Goal: Ask a question

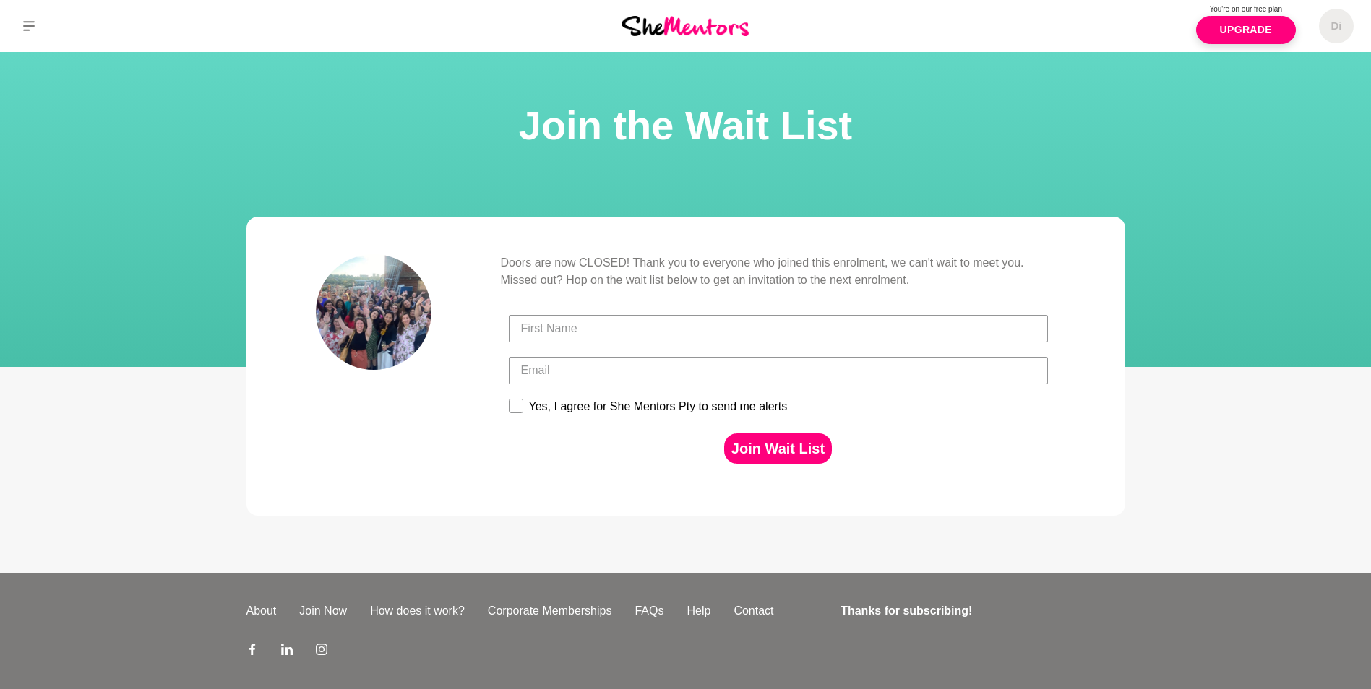
scroll to position [58, 0]
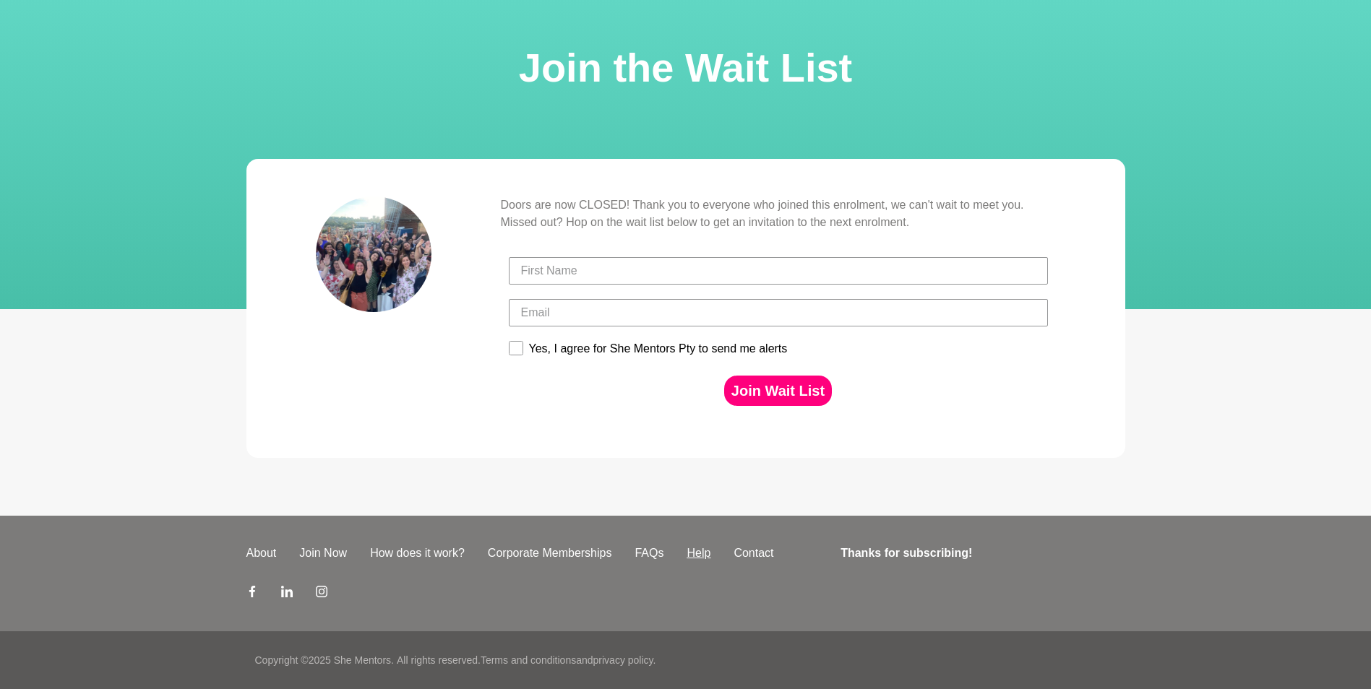
click at [696, 559] on link "Help" at bounding box center [698, 553] width 47 height 17
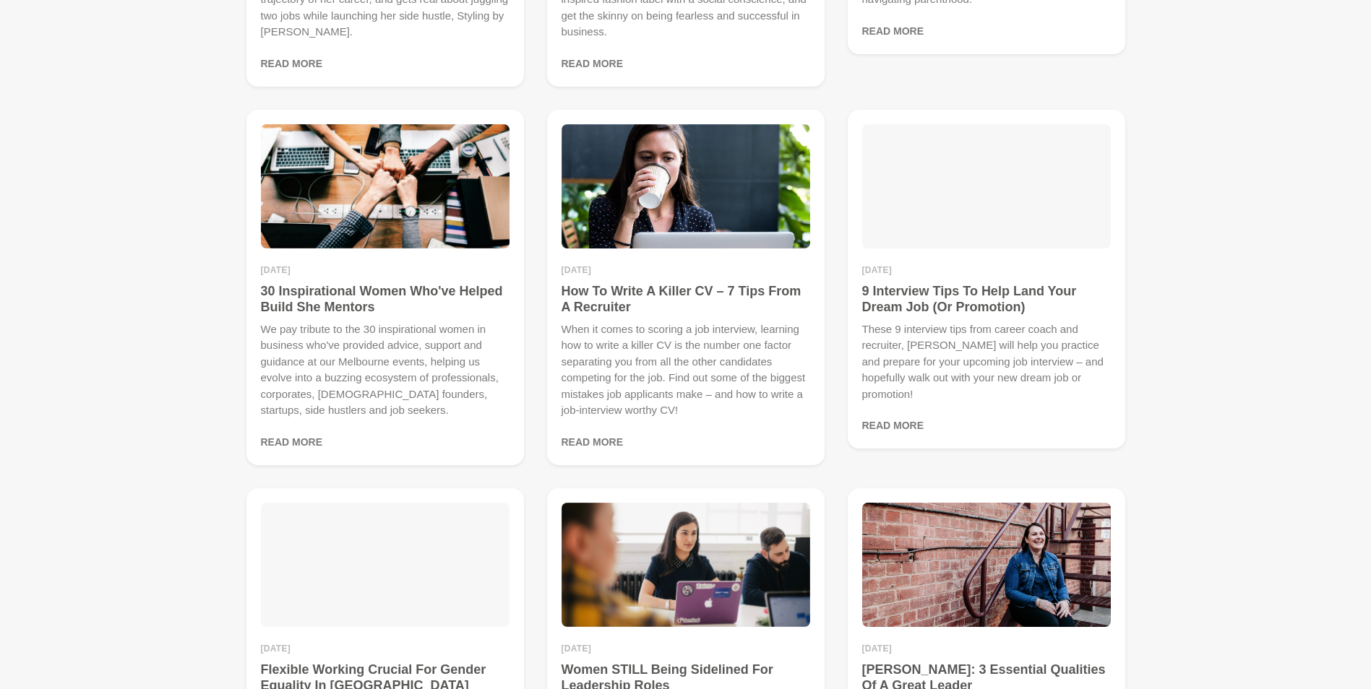
scroll to position [2911, 0]
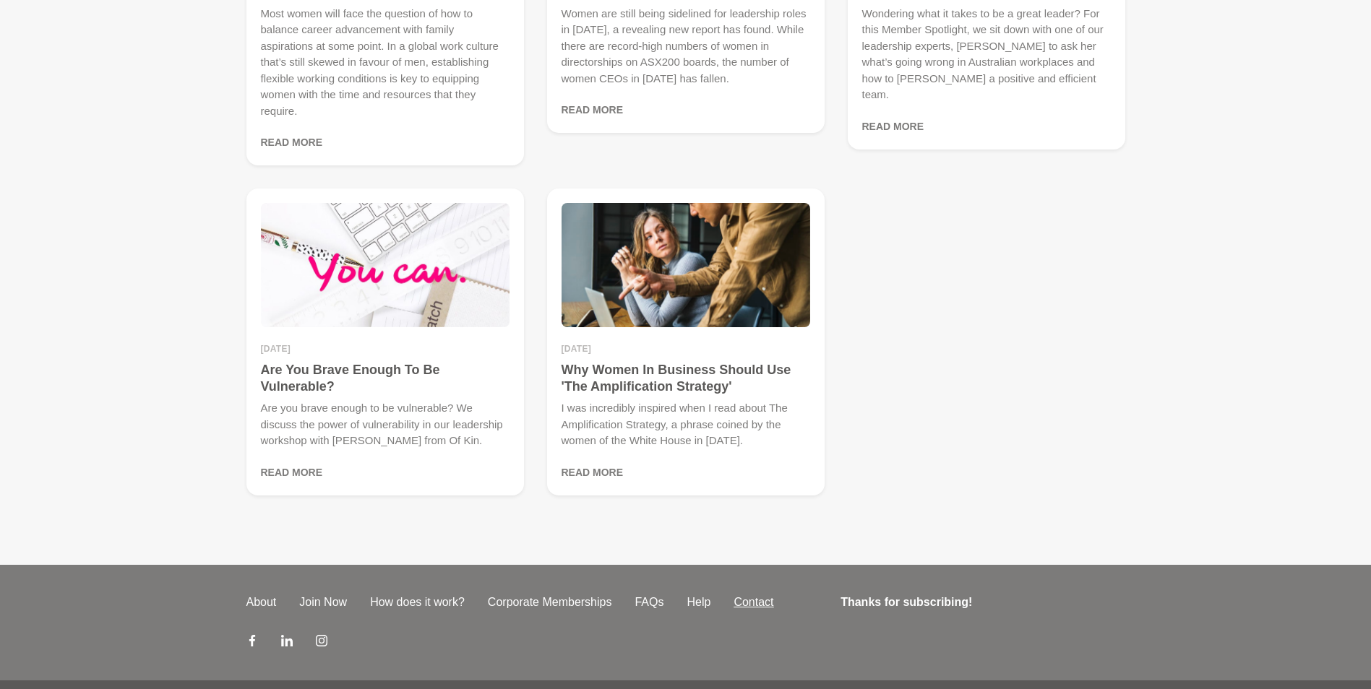
click at [752, 594] on link "Contact" at bounding box center [753, 602] width 63 height 17
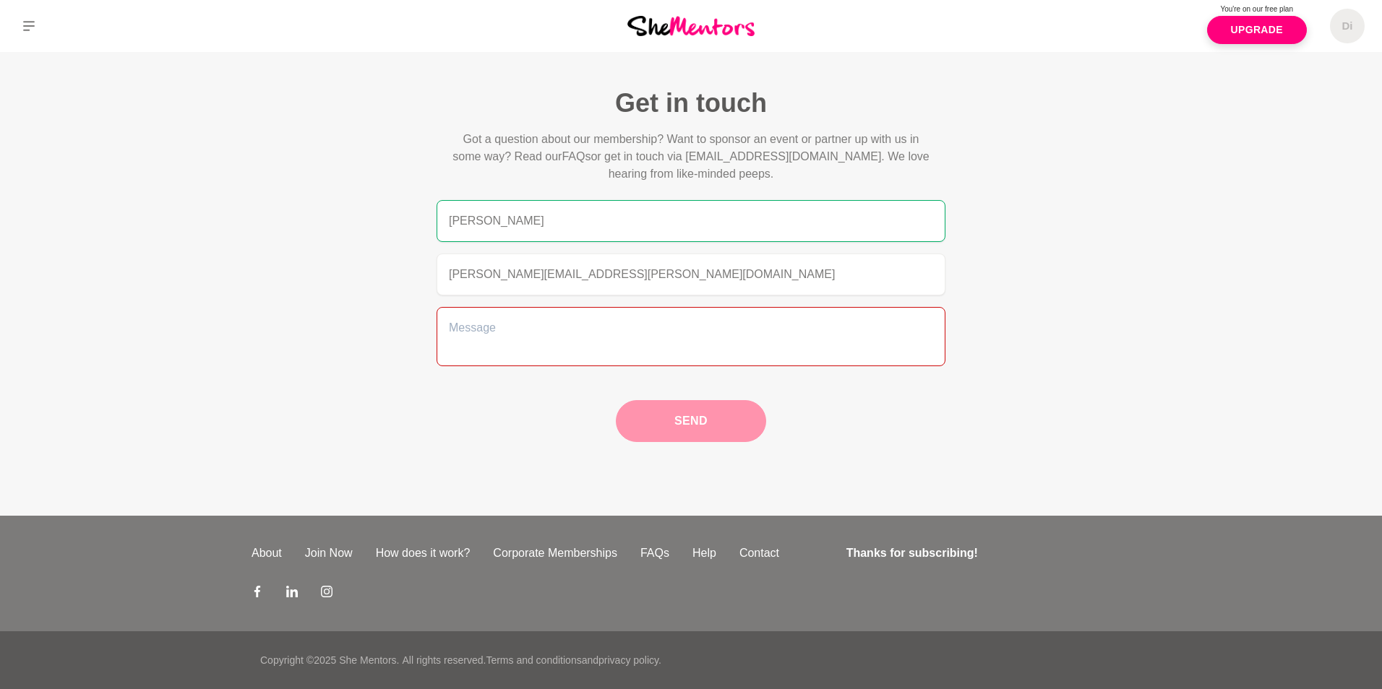
click at [535, 332] on textarea at bounding box center [690, 336] width 509 height 59
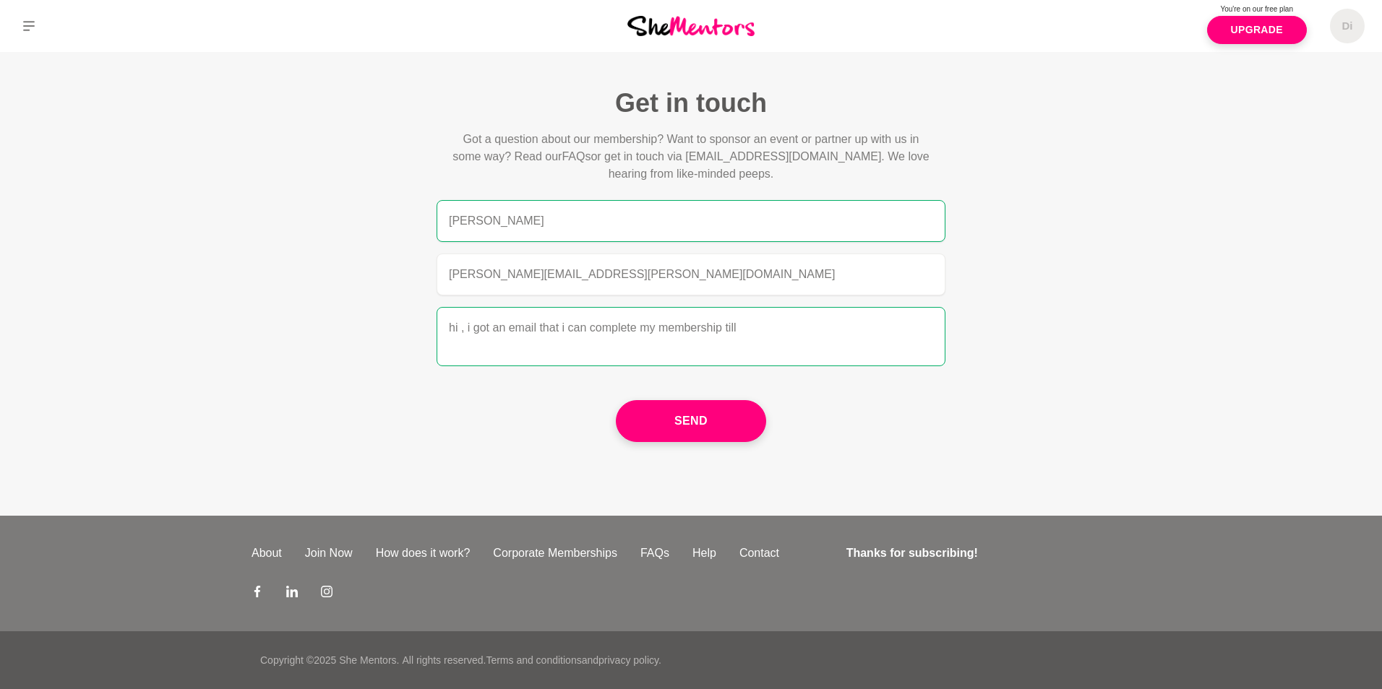
type textarea "hi , i got an email that i can complete my membership till"
